Goal: Use online tool/utility: Utilize a website feature to perform a specific function

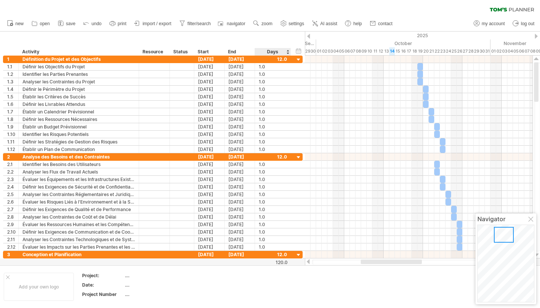
click at [279, 51] on div "Days" at bounding box center [273, 52] width 36 height 8
click at [285, 51] on div "Days" at bounding box center [273, 52] width 36 height 8
click at [287, 52] on div "Days" at bounding box center [273, 52] width 36 height 8
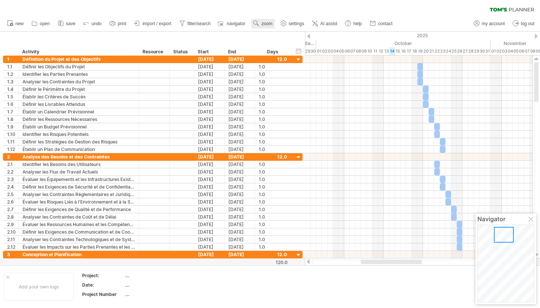
click at [268, 24] on span "zoom" at bounding box center [266, 23] width 11 height 5
click at [289, 46] on div "Week" at bounding box center [293, 45] width 42 height 12
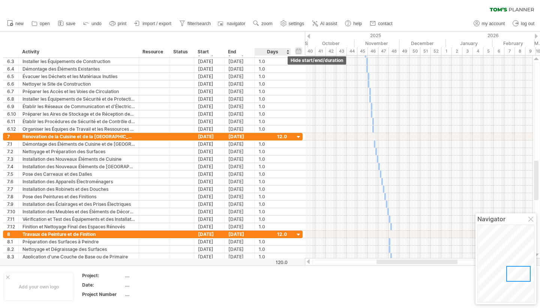
click at [300, 53] on div "hide start/end/duration show start/end/duration" at bounding box center [298, 51] width 7 height 8
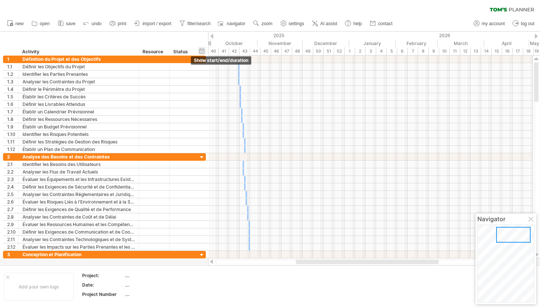
click at [203, 51] on div "hide start/end/duration show start/end/duration" at bounding box center [201, 51] width 7 height 8
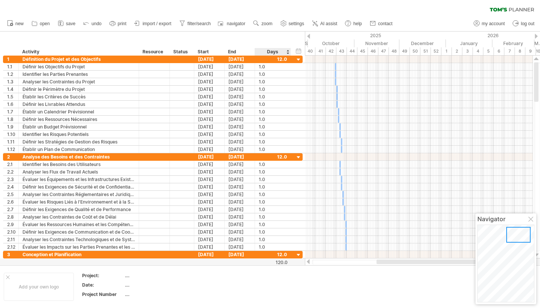
click at [285, 51] on div "Days" at bounding box center [273, 52] width 36 height 8
click at [287, 51] on div "Days" at bounding box center [273, 52] width 36 height 8
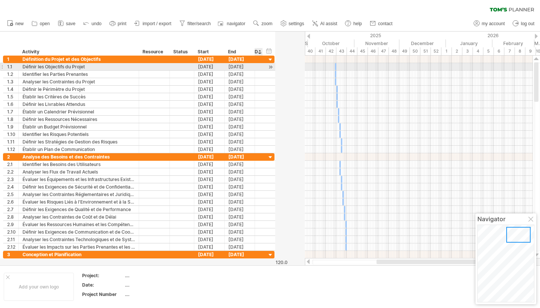
drag, startPoint x: 289, startPoint y: 65, endPoint x: 244, endPoint y: 69, distance: 45.2
click at [244, 69] on div "**********" at bounding box center [139, 67] width 272 height 8
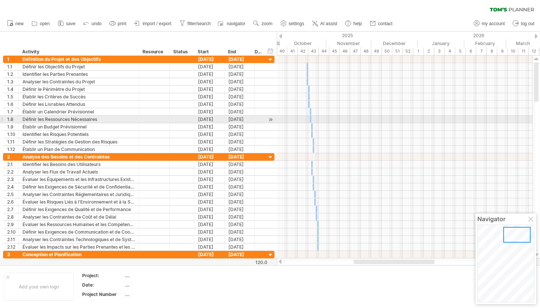
click at [313, 117] on div at bounding box center [405, 120] width 256 height 8
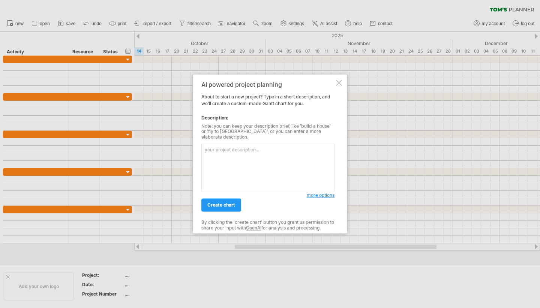
paste textarea "Le projet de maison se déroulera sur une période estimée de huit à dix mois. Il…"
type textarea "Le projet de maison se déroulera sur une période estimée de huit à dix mois. Il…"
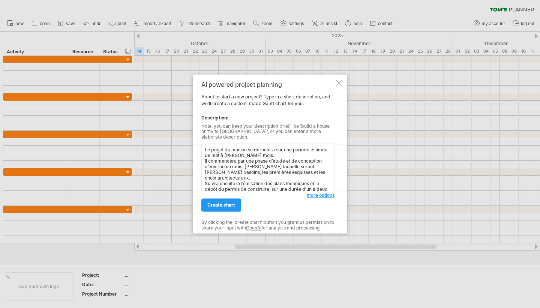
scroll to position [65, 0]
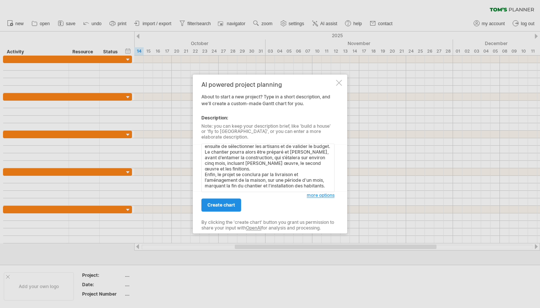
click at [229, 206] on link "create chart" at bounding box center [221, 204] width 40 height 13
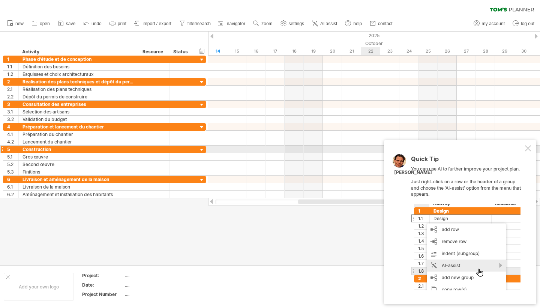
click at [528, 150] on div at bounding box center [528, 148] width 6 height 6
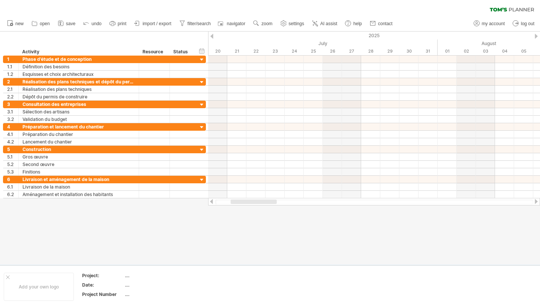
drag, startPoint x: 254, startPoint y: 201, endPoint x: 203, endPoint y: 200, distance: 50.3
click at [203, 200] on div "Trying to reach plan.tomsplanner.com Connected again... 0% clear filter new 1" at bounding box center [270, 154] width 540 height 308
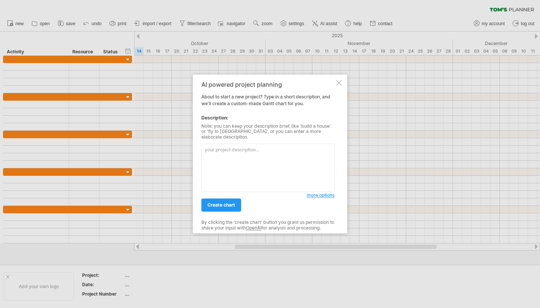
paste textarea "Le projet de maison se déroule sur environ huit à dix mois, de la conception à …"
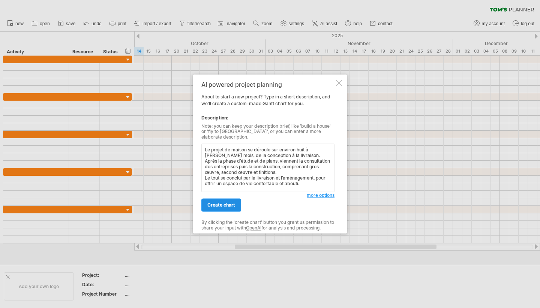
type textarea "Le projet de maison se déroule sur environ huit à dix mois, de la conception à …"
click at [230, 203] on span "create chart" at bounding box center [221, 205] width 28 height 6
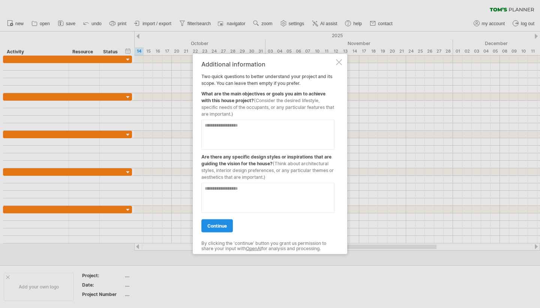
click at [220, 226] on span "continue" at bounding box center [217, 226] width 20 height 6
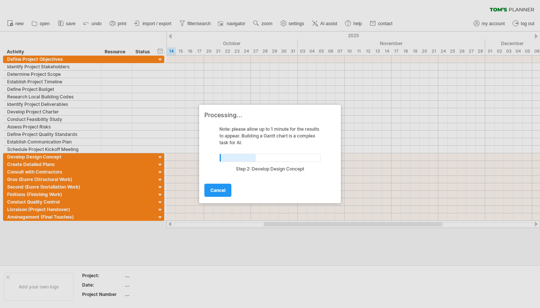
click at [218, 224] on div at bounding box center [270, 154] width 540 height 308
